Goal: Find specific page/section: Find specific page/section

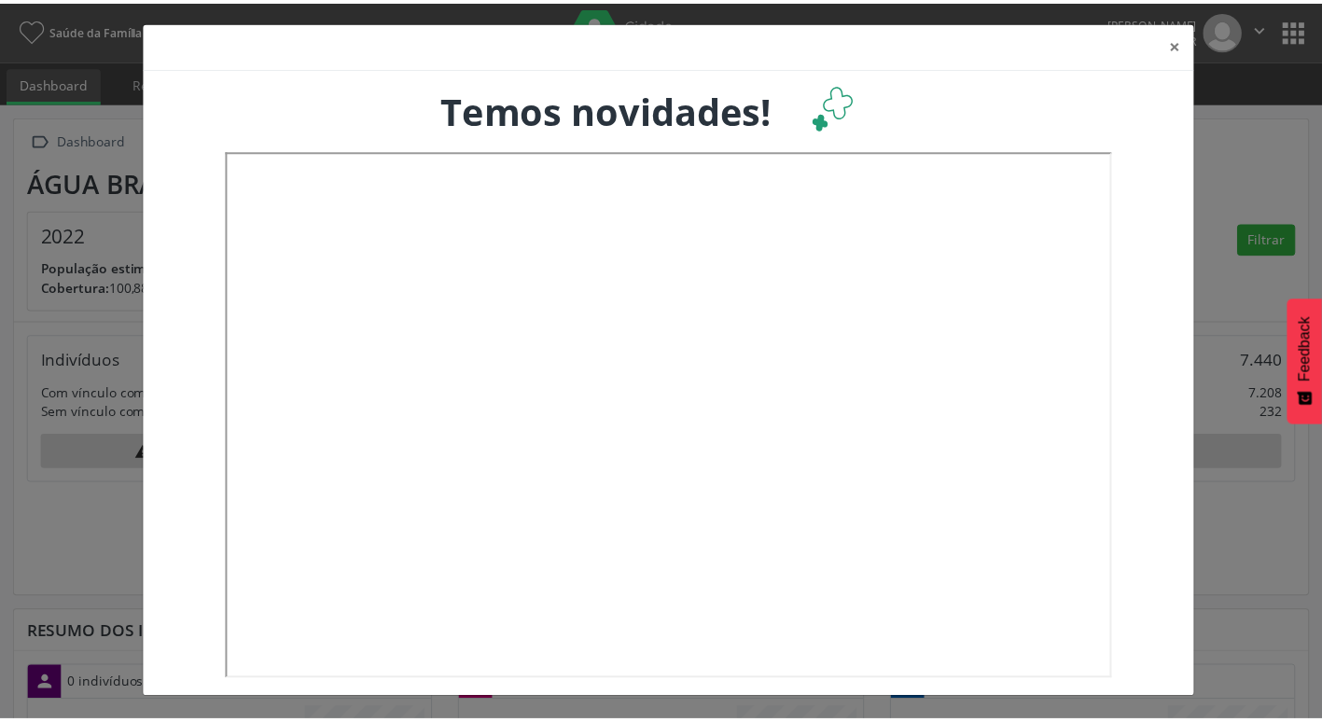
scroll to position [310, 436]
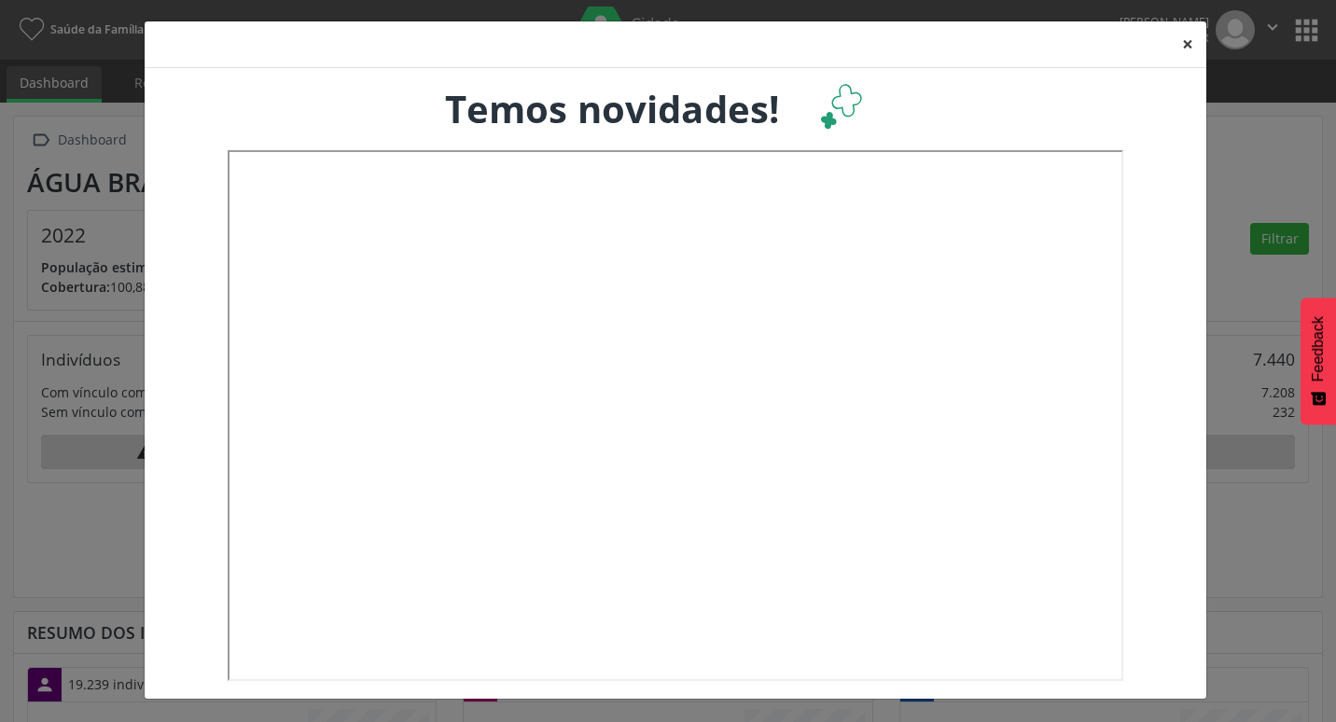
click at [1190, 40] on button "×" at bounding box center [1187, 44] width 37 height 46
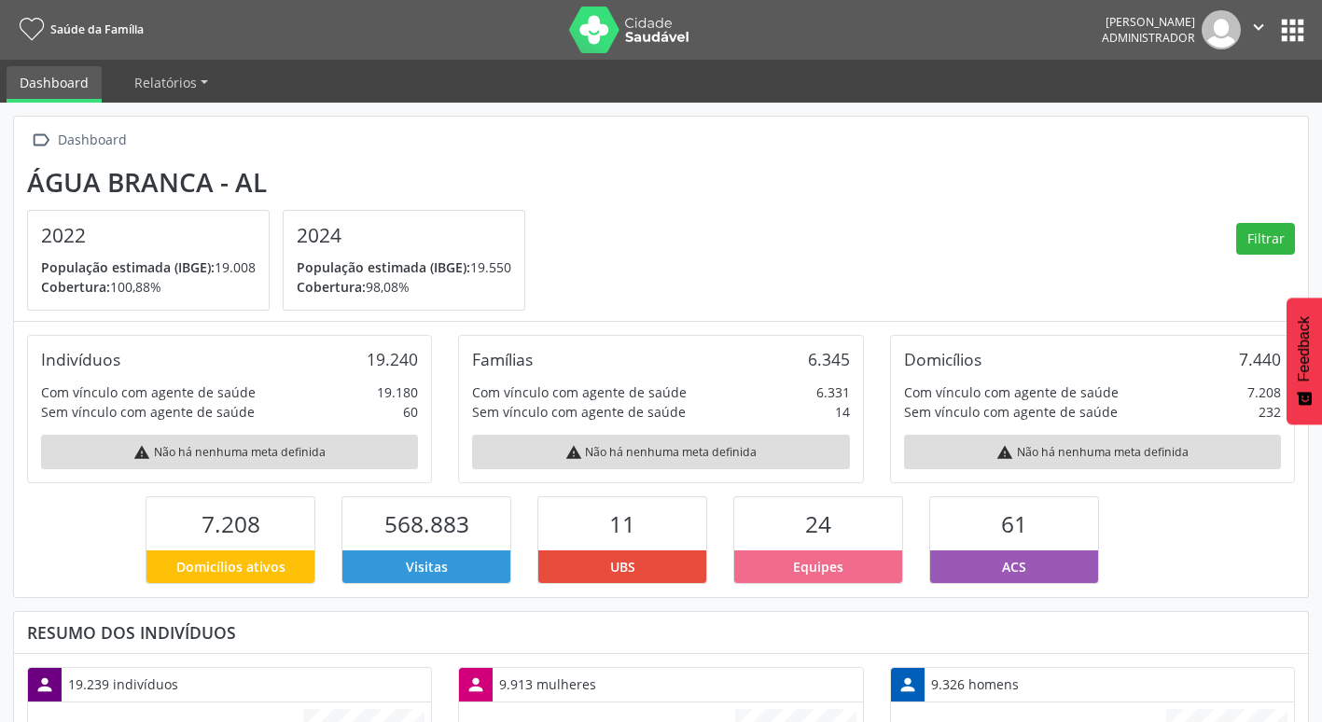
scroll to position [932313, 932192]
click at [1048, 200] on section "Água Branca - AL 2022 População estimada (IBGE): 19.008 [GEOGRAPHIC_DATA]: 100,…" at bounding box center [660, 239] width 1267 height 145
click at [187, 83] on span "Relatórios" at bounding box center [165, 83] width 62 height 18
click at [187, 124] on link "Desfechos da visita" at bounding box center [201, 126] width 159 height 33
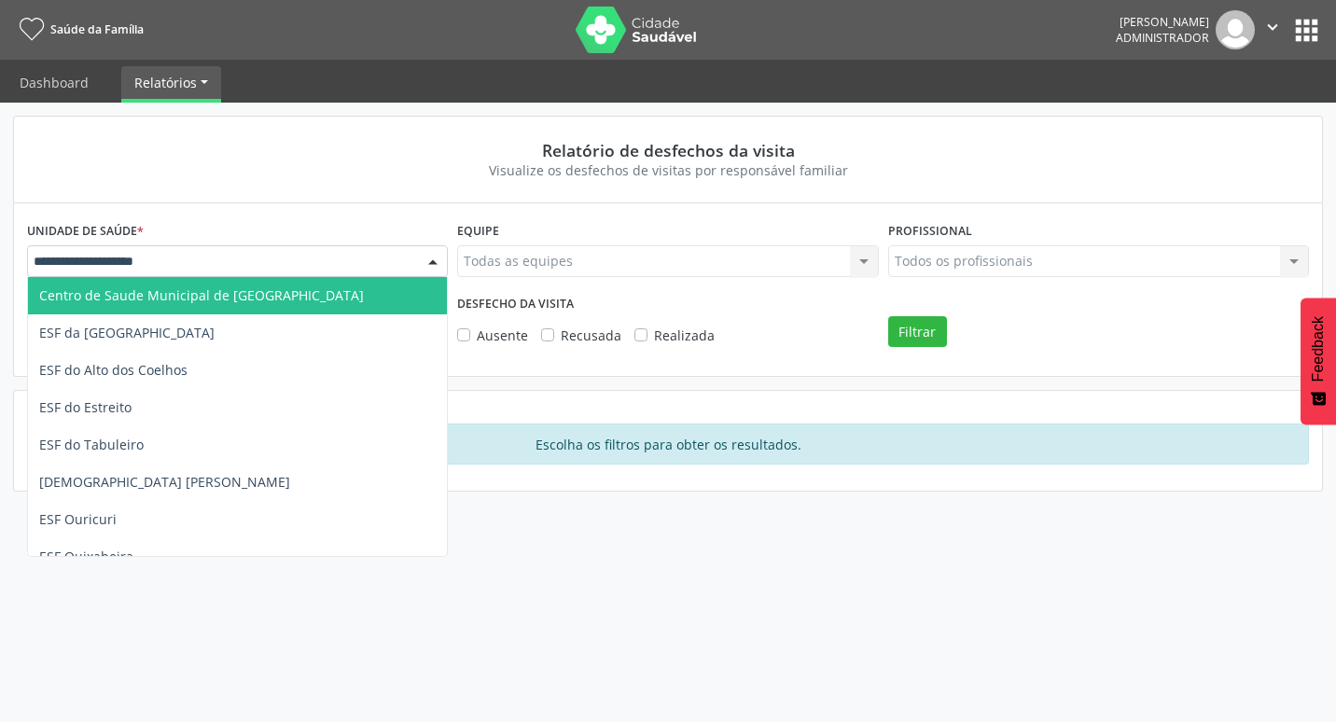
click at [375, 255] on div at bounding box center [237, 261] width 421 height 32
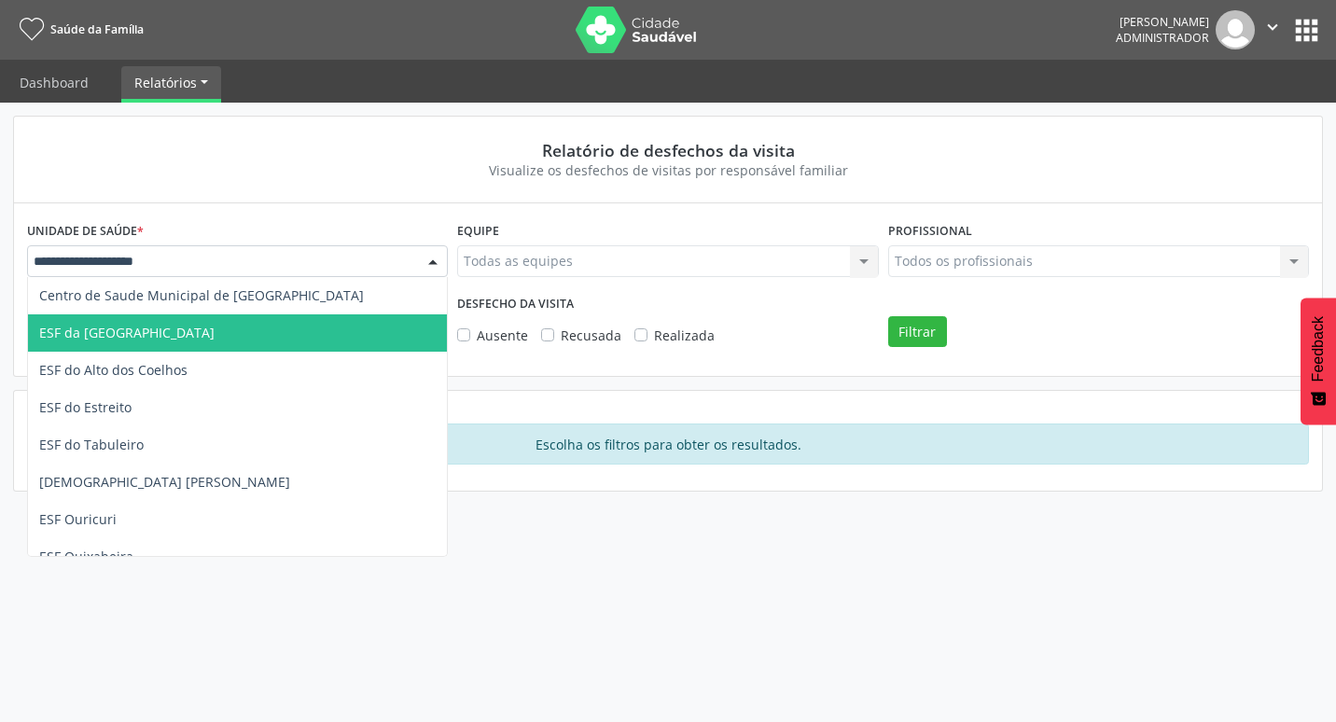
click at [235, 325] on span "ESF da [GEOGRAPHIC_DATA]" at bounding box center [237, 332] width 419 height 37
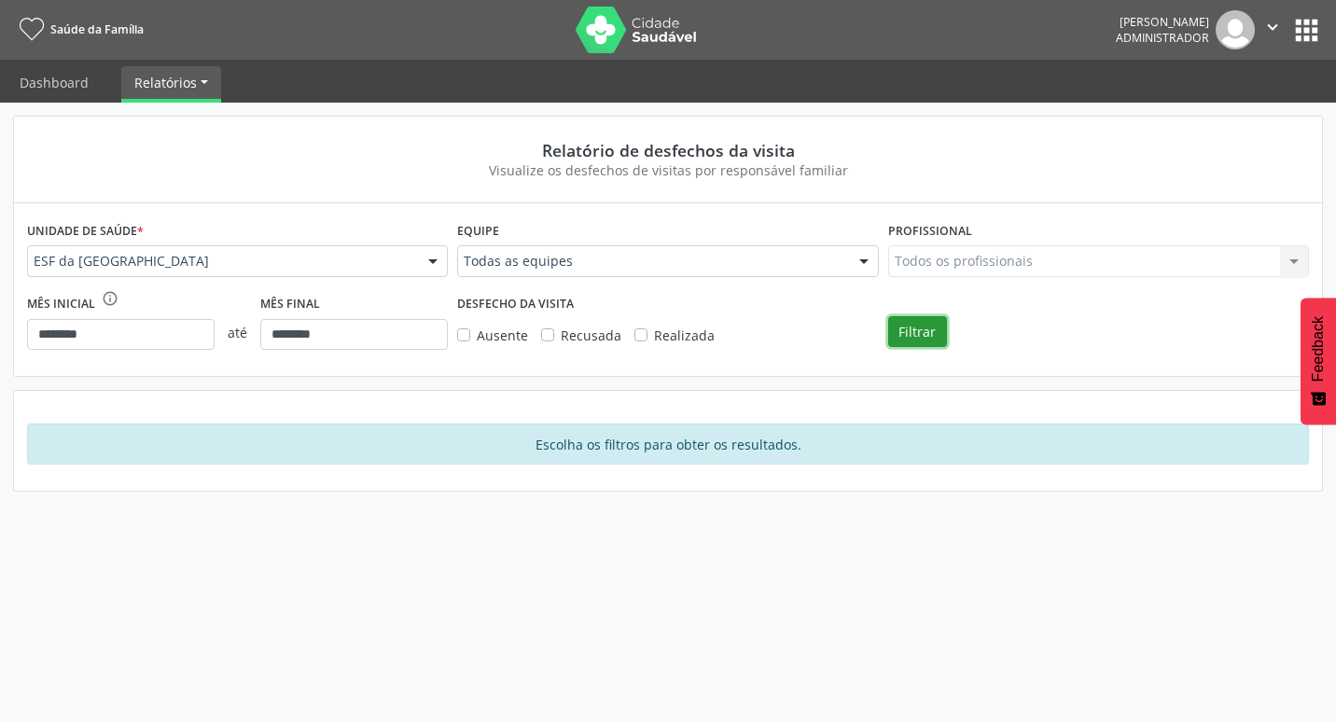
click at [917, 337] on button "Filtrar" at bounding box center [917, 332] width 59 height 32
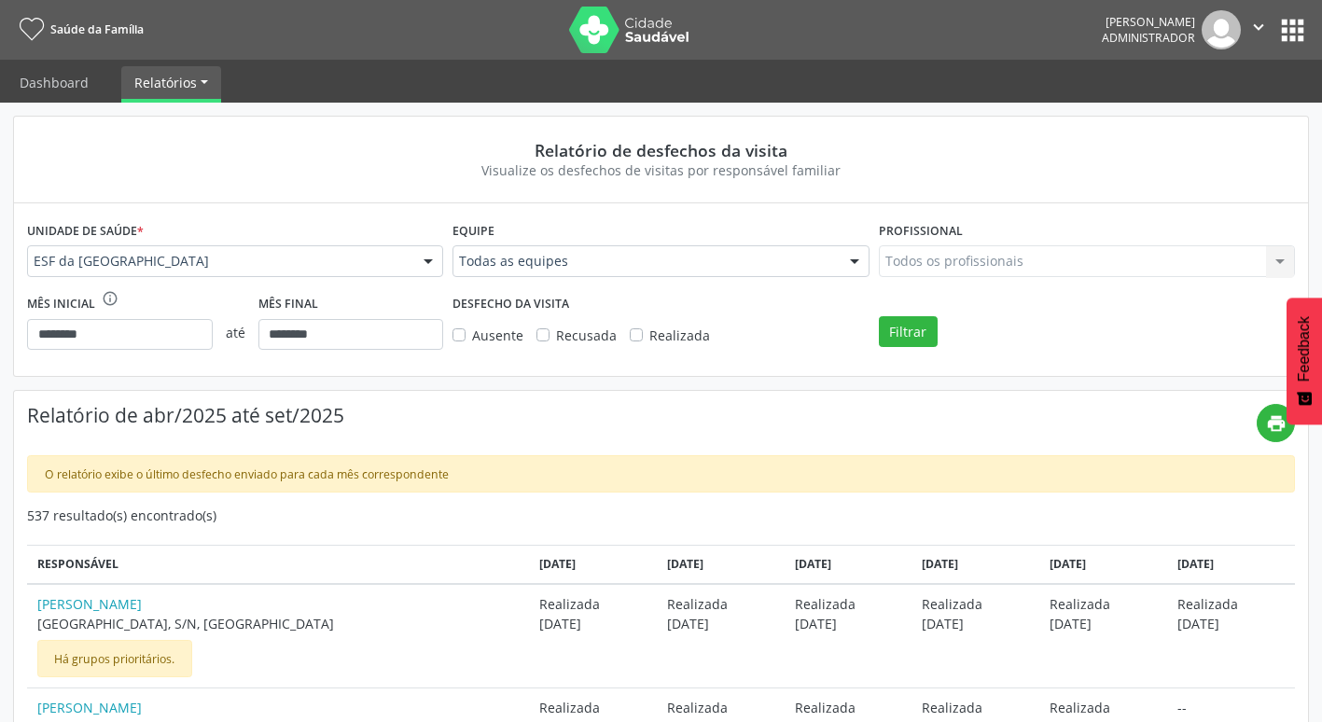
click at [1224, 32] on img at bounding box center [1220, 29] width 39 height 39
click at [1249, 31] on icon "" at bounding box center [1258, 27] width 21 height 21
click at [1205, 81] on link "Configurações" at bounding box center [1210, 74] width 129 height 26
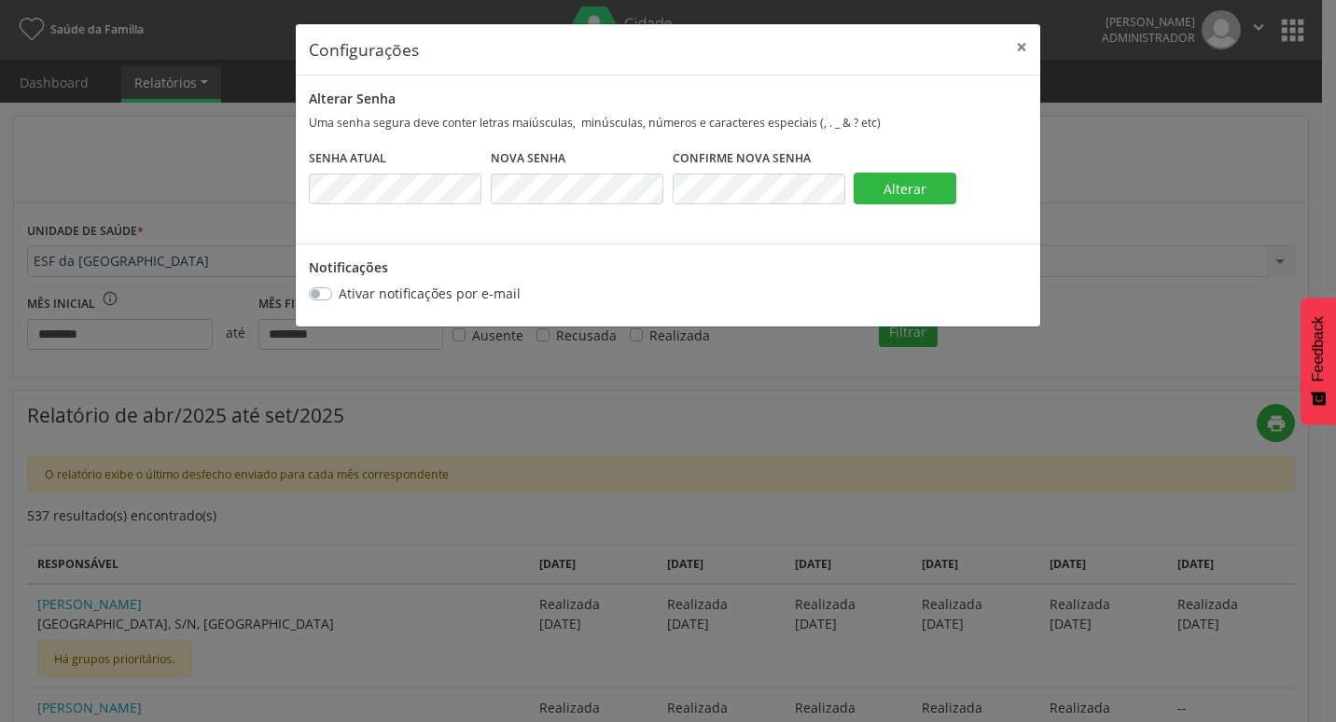
click at [1100, 94] on div "Configurações × Alterar Senha Uma senha segura deve conter letras maiúsculas, m…" at bounding box center [668, 361] width 1336 height 722
